Goal: Information Seeking & Learning: Check status

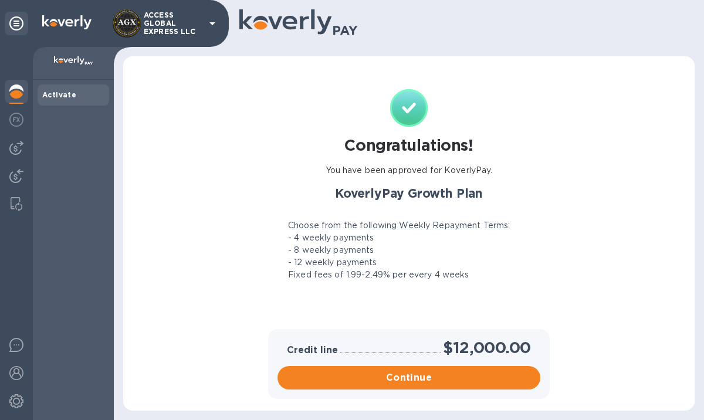
click at [160, 15] on p "ACCESS GLOBAL EXPRESS LLC" at bounding box center [173, 23] width 59 height 25
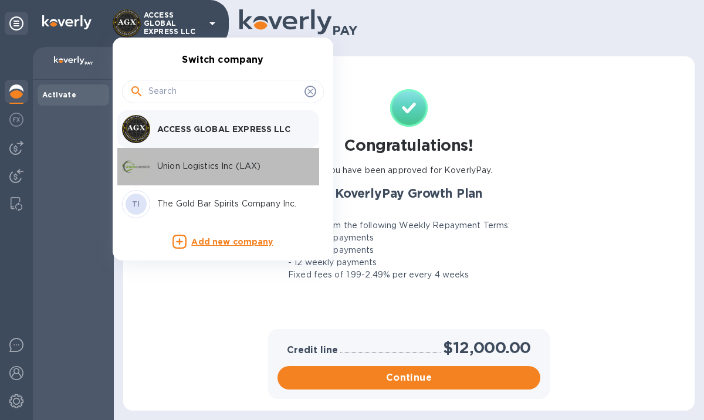
click at [175, 163] on p "Union Logistics Inc (LAX)" at bounding box center [231, 166] width 148 height 12
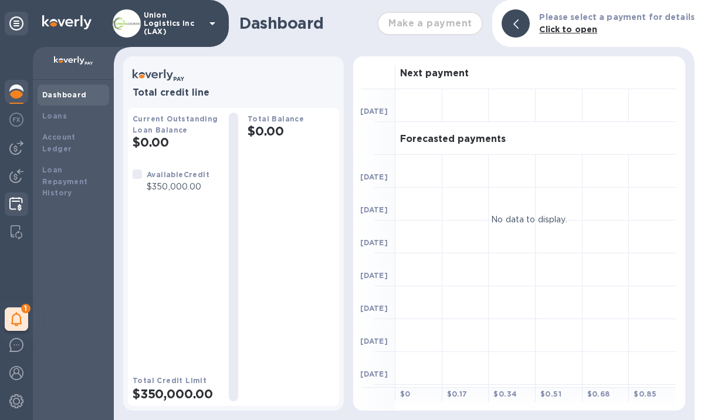
click at [22, 204] on img at bounding box center [15, 204] width 13 height 14
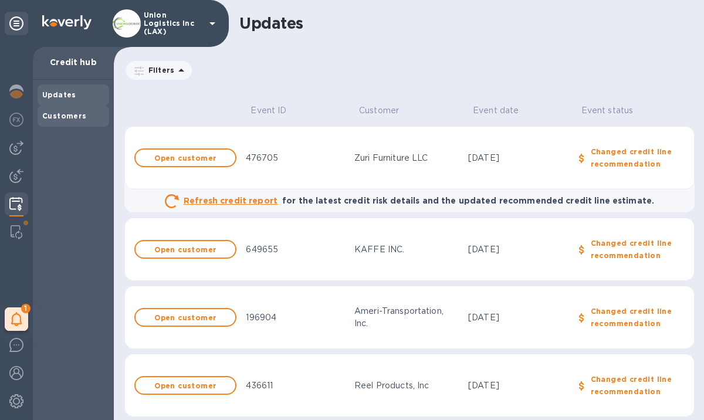
click at [79, 118] on b "Customers" at bounding box center [64, 115] width 45 height 9
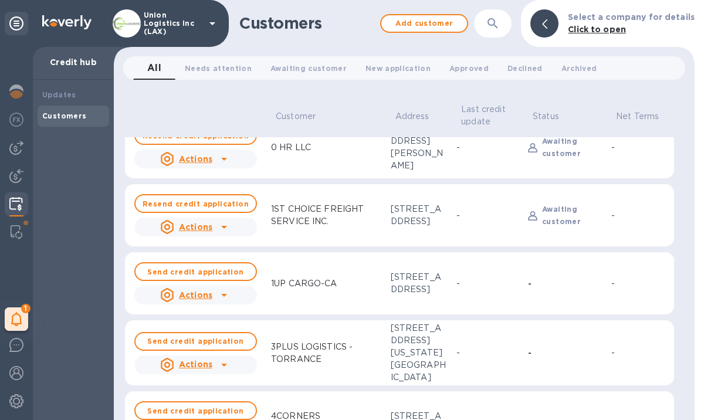
scroll to position [22, 0]
click at [201, 160] on u "Actions" at bounding box center [195, 158] width 33 height 9
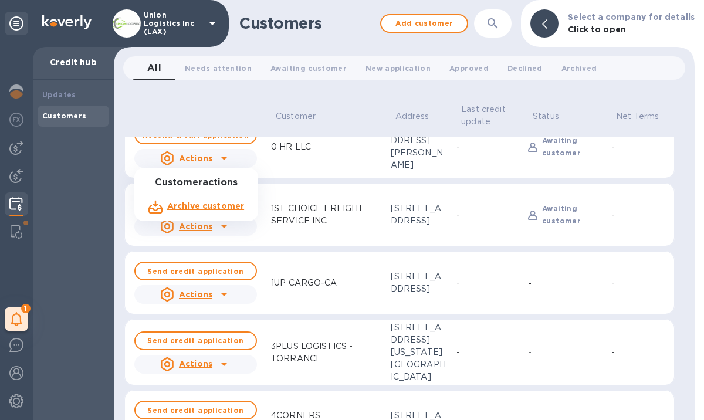
click at [267, 154] on div at bounding box center [352, 210] width 704 height 420
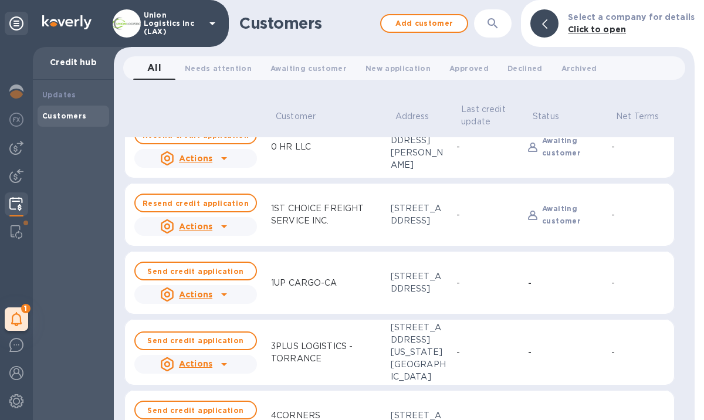
click at [303, 150] on div "0 HR LLC" at bounding box center [290, 147] width 49 height 22
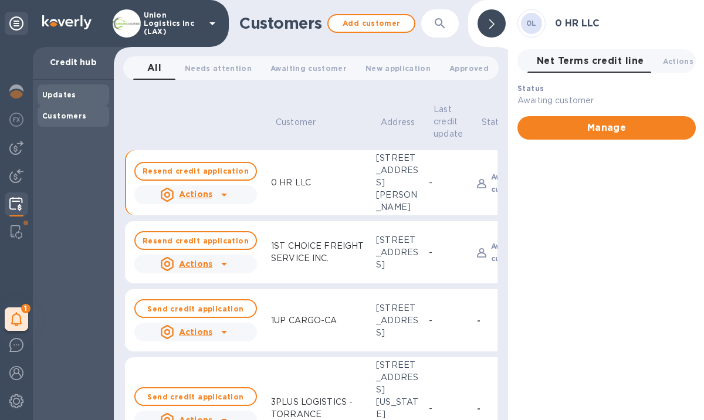
click at [98, 97] on div "Updates" at bounding box center [73, 95] width 62 height 12
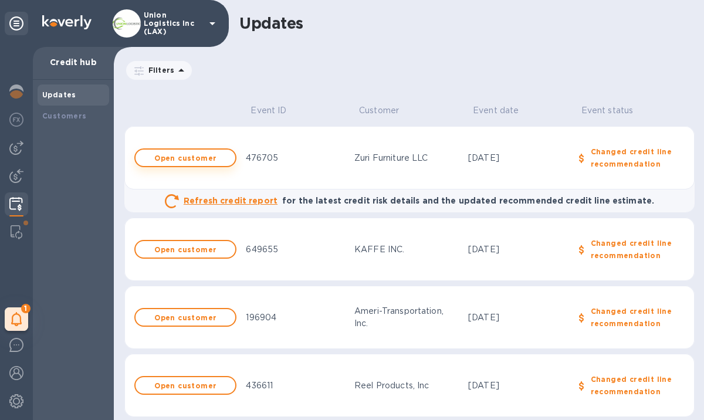
click at [199, 163] on button "Open customer" at bounding box center [185, 157] width 102 height 19
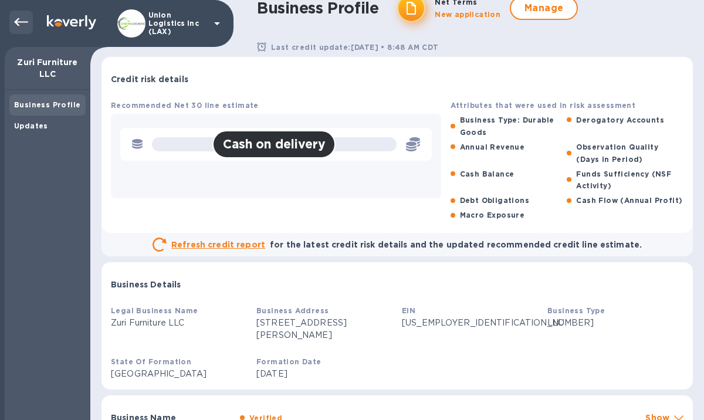
click at [18, 19] on icon at bounding box center [21, 22] width 14 height 8
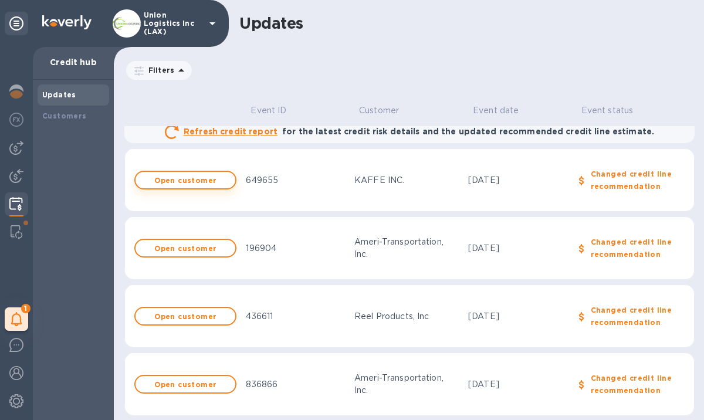
scroll to position [68, 0]
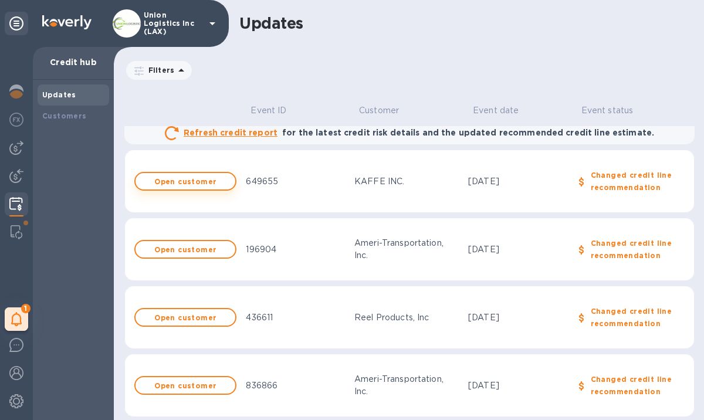
click at [200, 184] on b "Open customer" at bounding box center [185, 181] width 62 height 9
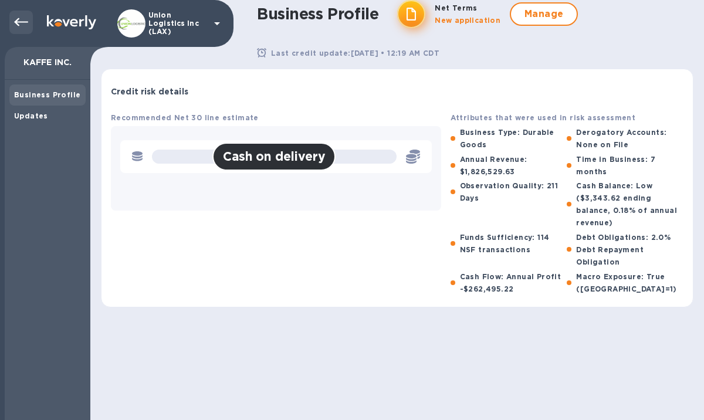
click at [32, 28] on div at bounding box center [20, 22] width 23 height 23
click at [22, 28] on icon at bounding box center [21, 22] width 14 height 14
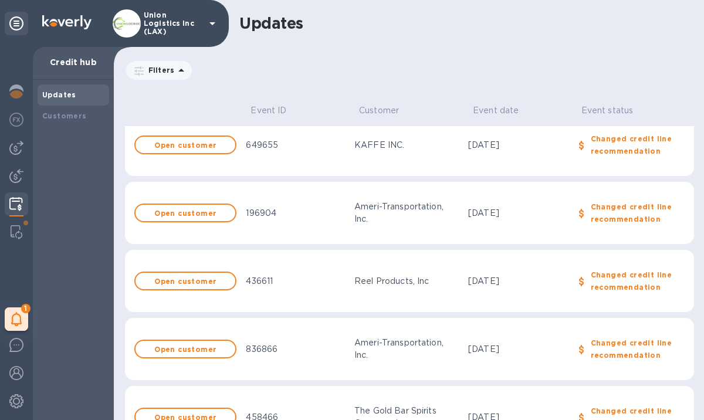
scroll to position [106, 0]
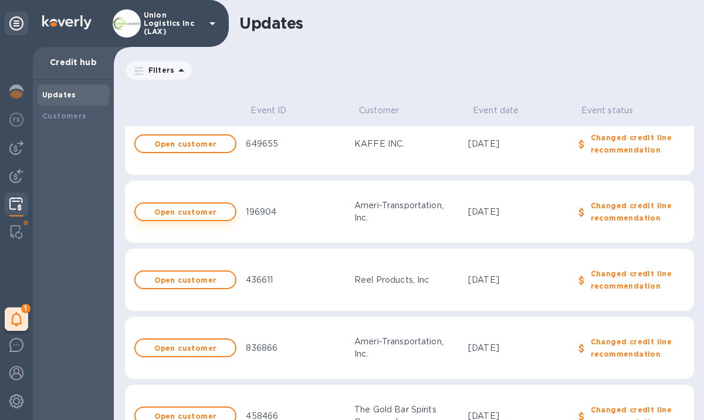
click at [206, 215] on b "Open customer" at bounding box center [185, 212] width 62 height 9
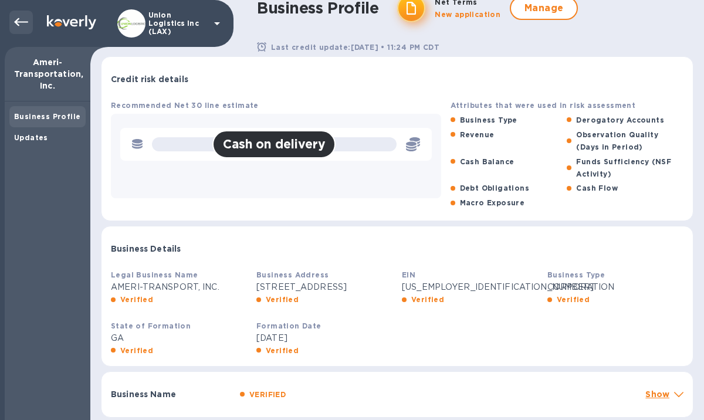
click at [25, 19] on icon at bounding box center [21, 22] width 14 height 14
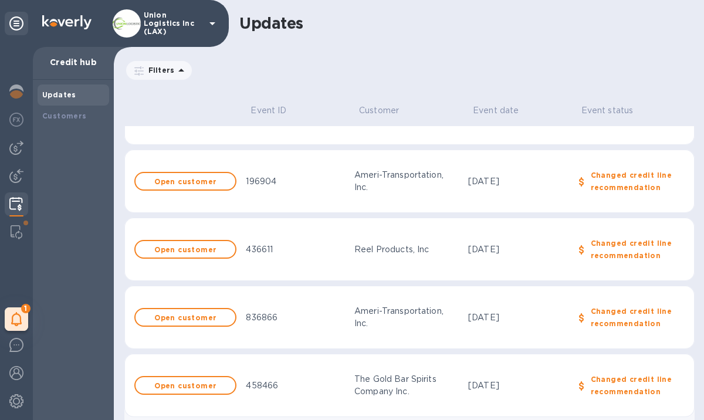
scroll to position [161, 0]
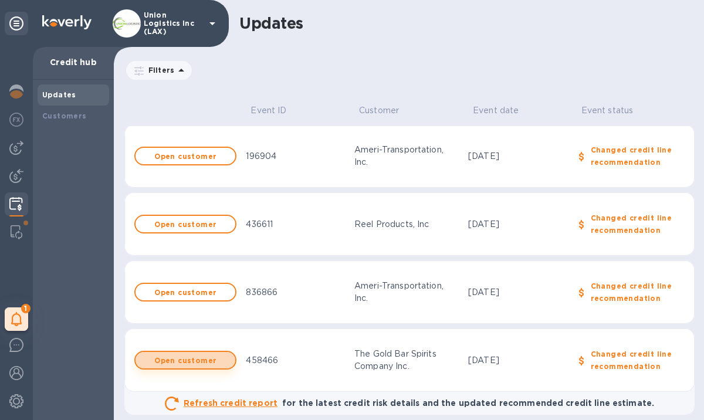
click at [169, 366] on button "Open customer" at bounding box center [185, 360] width 102 height 19
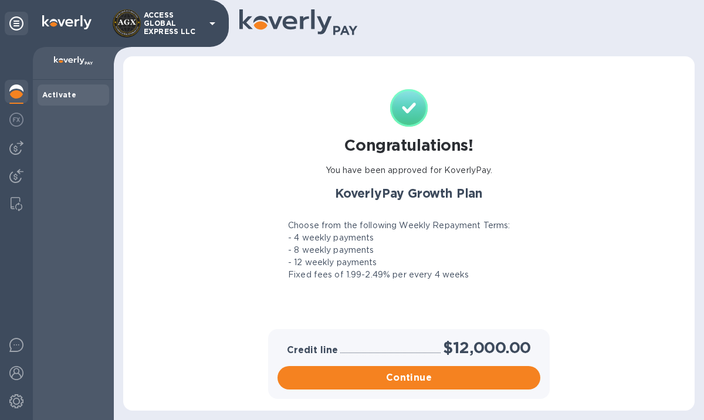
click at [173, 31] on p "ACCESS GLOBAL EXPRESS LLC" at bounding box center [173, 23] width 59 height 25
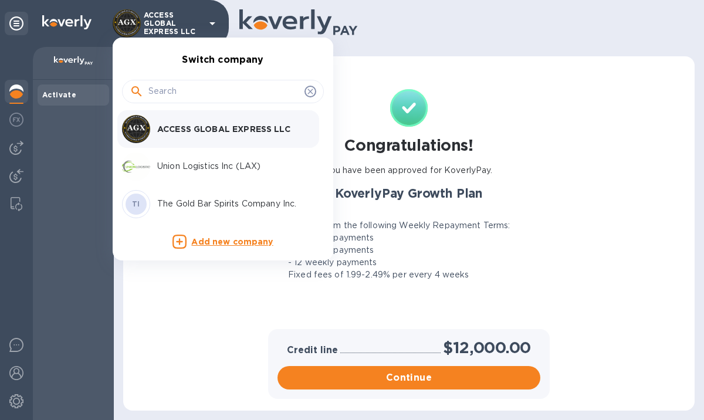
click at [184, 174] on div "Union Logistics Inc (LAX)" at bounding box center [213, 167] width 183 height 28
